Goal: Information Seeking & Learning: Learn about a topic

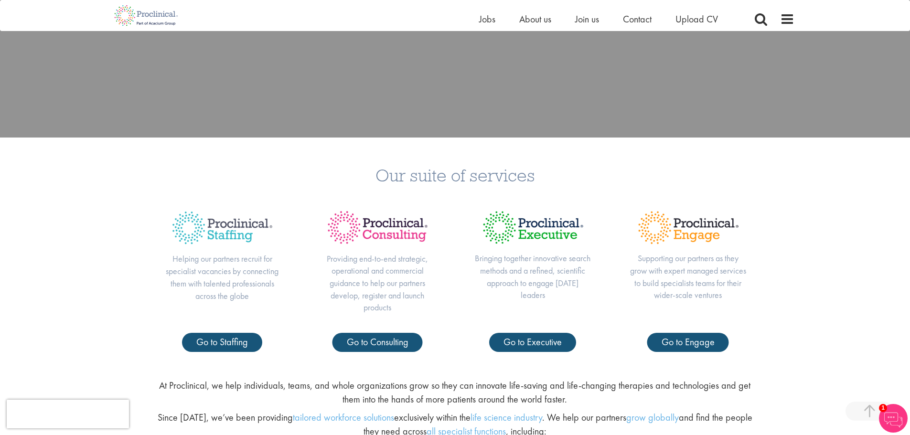
scroll to position [334, 0]
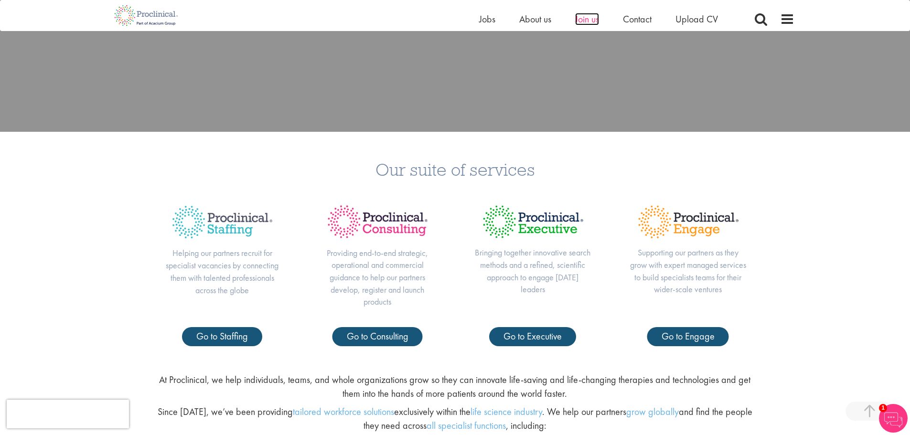
click at [587, 24] on span "Join us" at bounding box center [587, 19] width 24 height 12
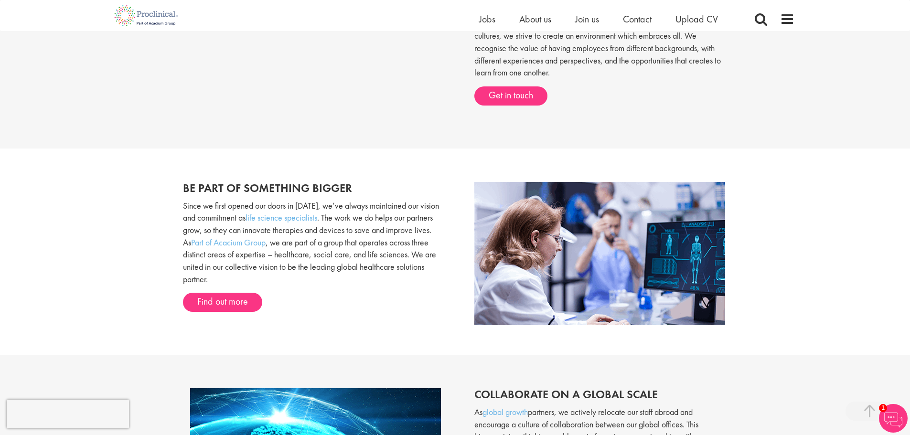
scroll to position [526, 0]
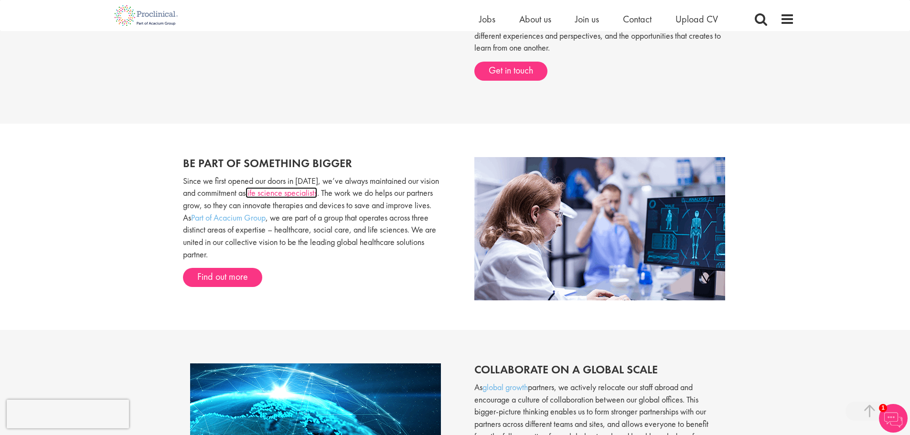
click at [284, 191] on link "life science specialists" at bounding box center [282, 192] width 72 height 11
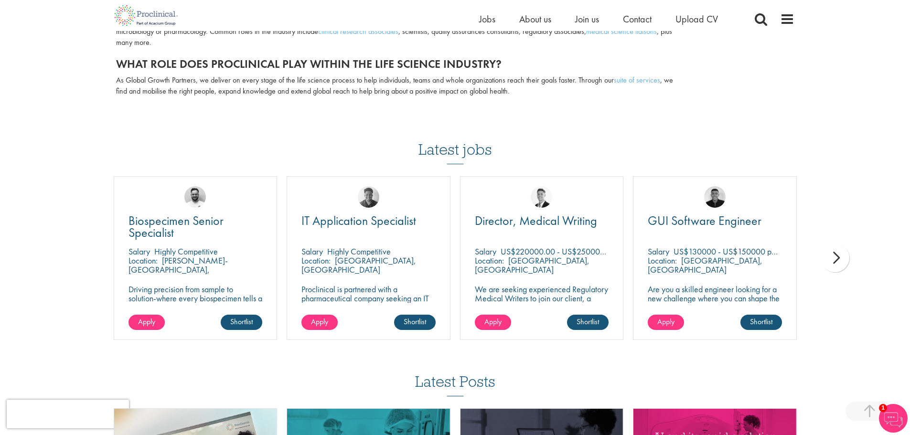
scroll to position [1003, 0]
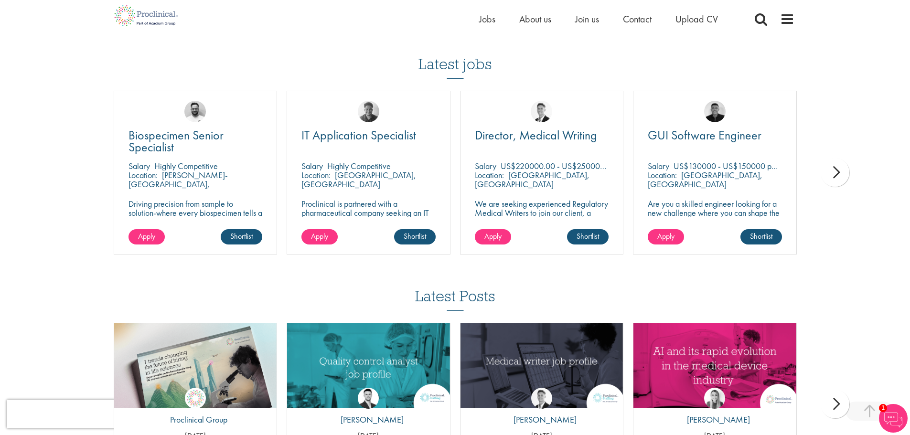
click at [834, 176] on div "next" at bounding box center [835, 172] width 29 height 29
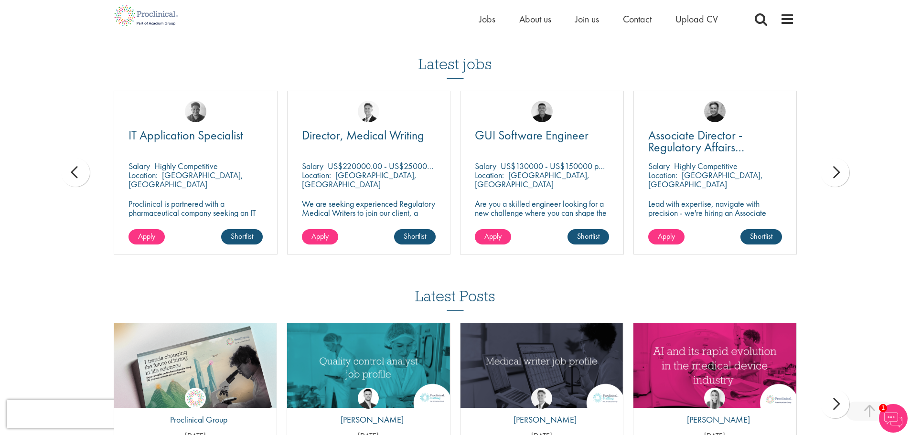
click at [834, 176] on div "next" at bounding box center [835, 172] width 29 height 29
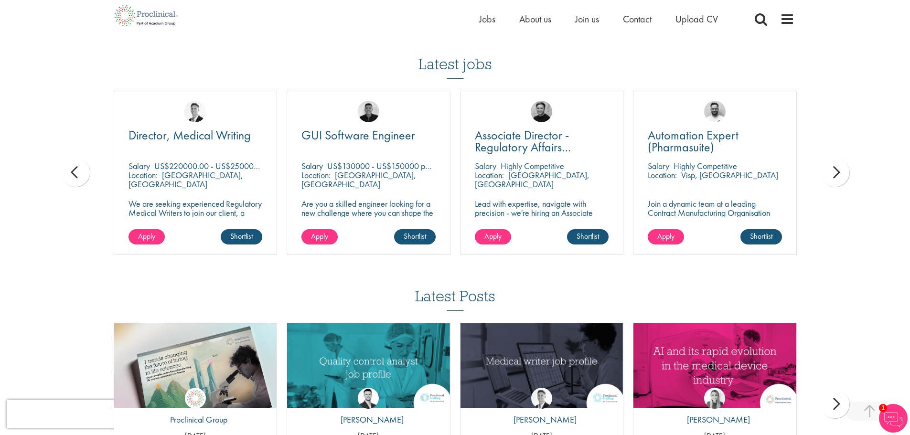
click at [834, 176] on div "next" at bounding box center [835, 172] width 29 height 29
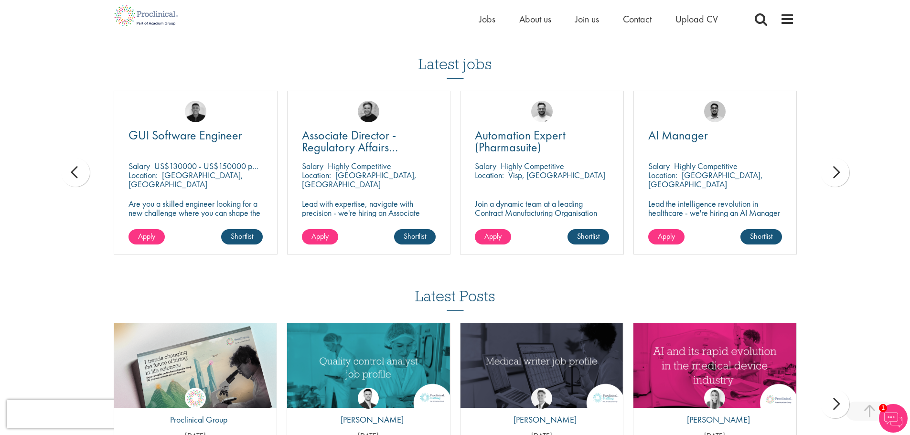
click at [834, 176] on div "next" at bounding box center [835, 172] width 29 height 29
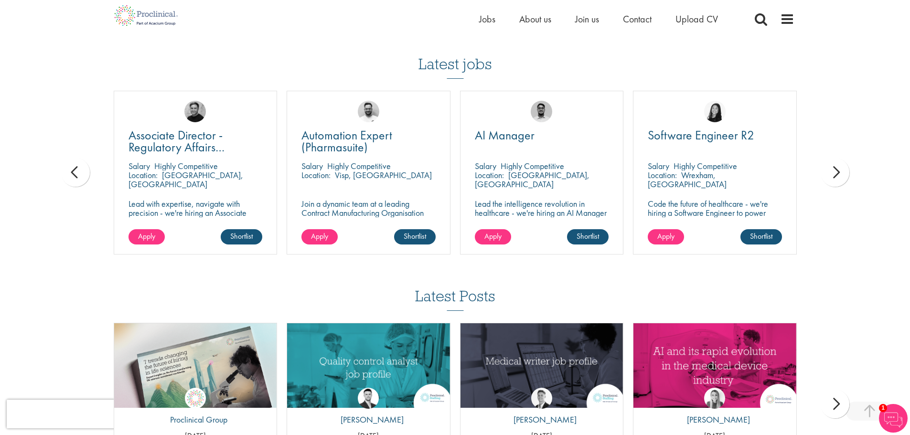
click at [834, 176] on div "next" at bounding box center [835, 172] width 29 height 29
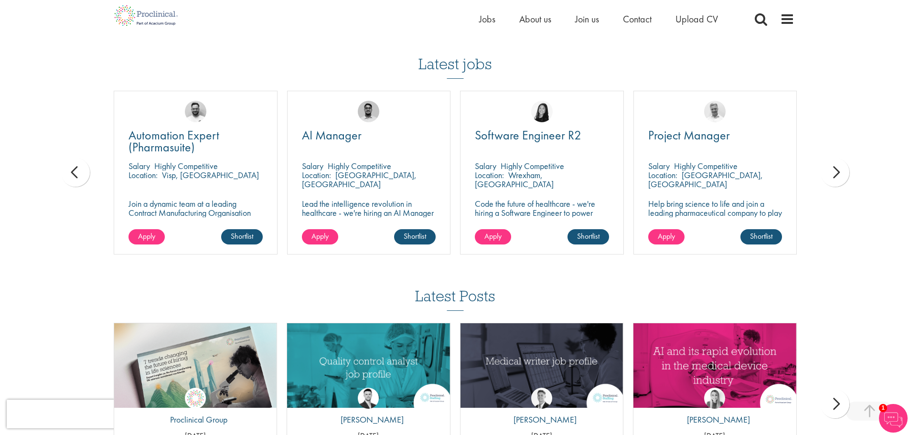
click at [834, 176] on div "next" at bounding box center [835, 172] width 29 height 29
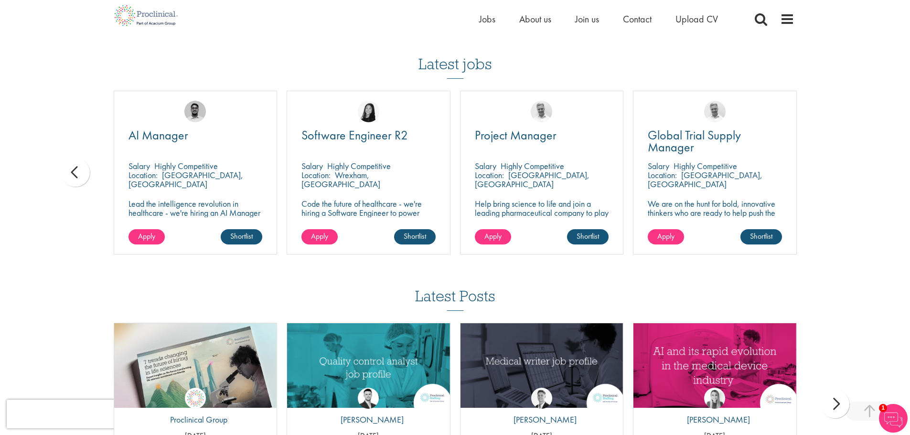
click at [488, 20] on span "Jobs" at bounding box center [487, 19] width 16 height 12
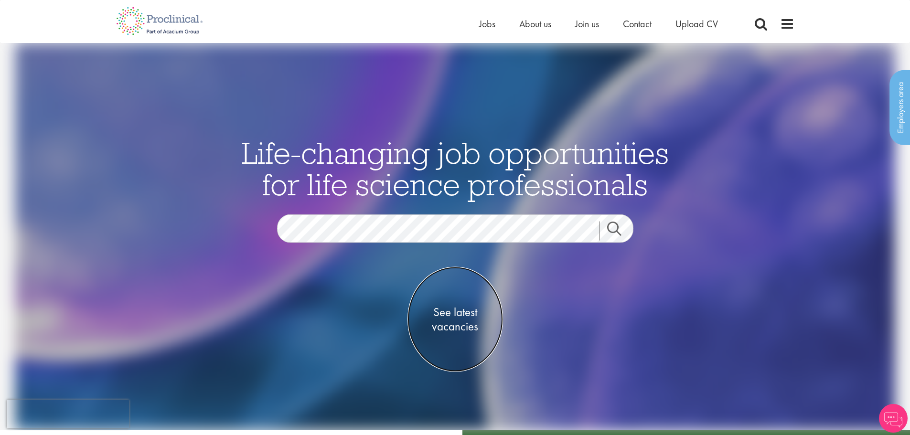
click at [467, 311] on span "See latest vacancies" at bounding box center [456, 319] width 96 height 29
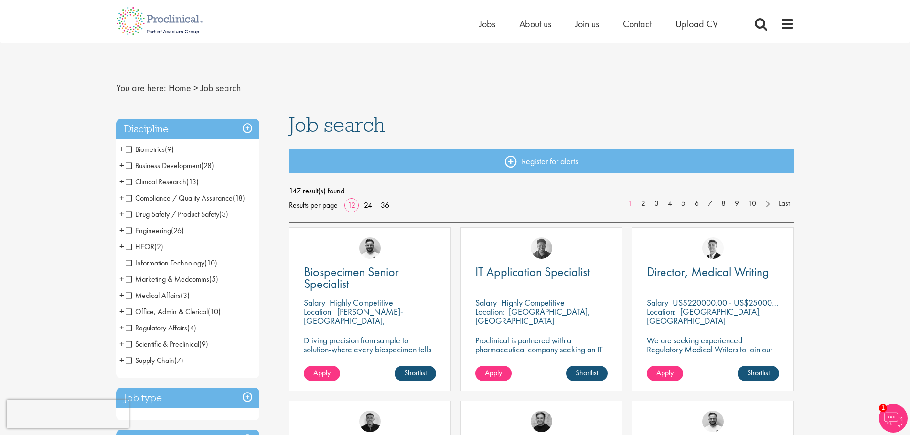
click at [121, 182] on span "+" at bounding box center [121, 181] width 5 height 14
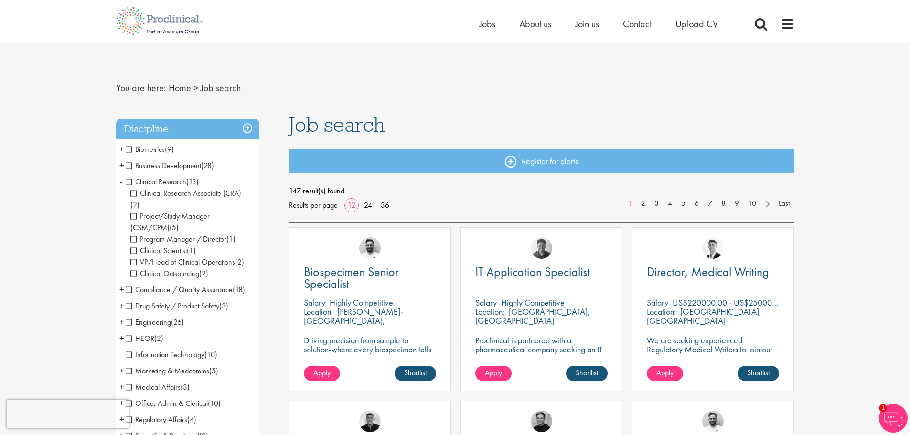
click at [133, 268] on span "Clinical Outsourcing" at bounding box center [164, 273] width 69 height 10
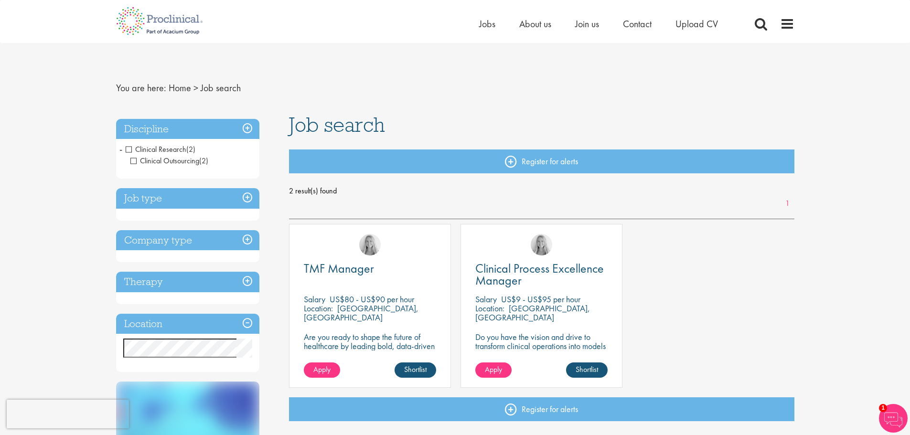
click at [367, 306] on p "Cambridge, USA" at bounding box center [361, 313] width 115 height 20
click at [368, 347] on p "Are you ready to shape the future of healthcare by leading bold, data-driven TM…" at bounding box center [370, 351] width 132 height 36
click at [342, 270] on span "TMF Manager" at bounding box center [339, 268] width 70 height 16
